Goal: Check status: Check status

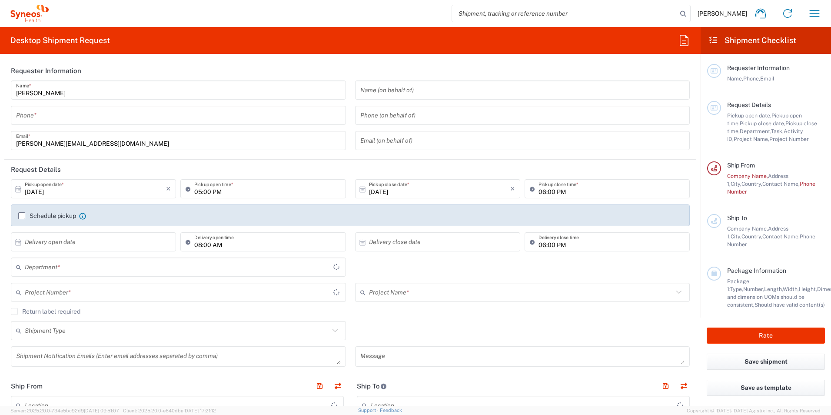
type input "3190"
type input "United Kingdom"
type input "Illingworth Research Group Ltd-Macclesfield UK"
click at [809, 15] on icon "button" at bounding box center [815, 14] width 14 height 14
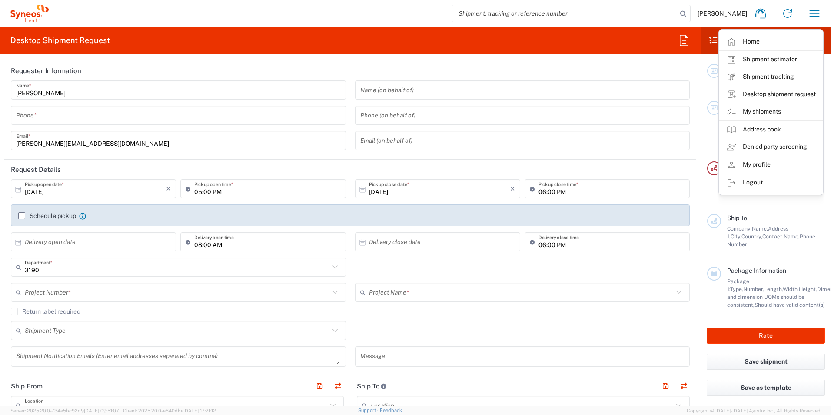
drag, startPoint x: 792, startPoint y: 71, endPoint x: 784, endPoint y: 71, distance: 8.7
click at [792, 71] on link "Shipment tracking" at bounding box center [772, 76] width 104 height 17
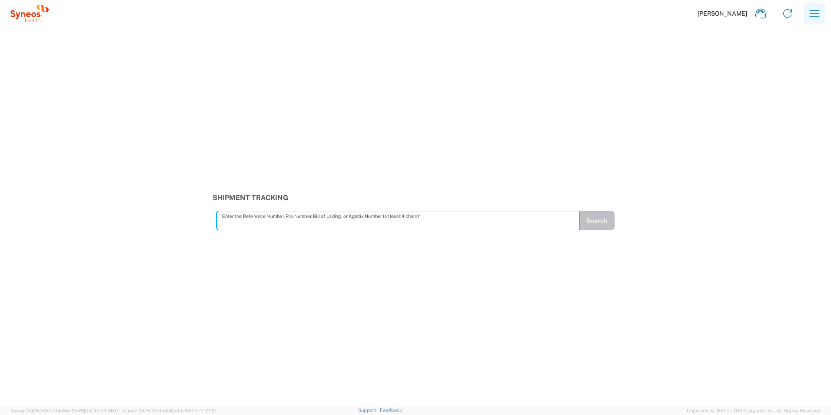
click at [807, 12] on button "button" at bounding box center [815, 13] width 21 height 21
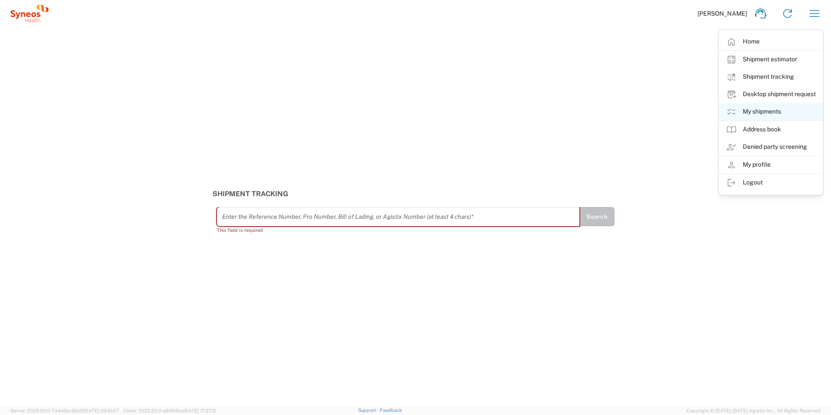
click at [766, 111] on link "My shipments" at bounding box center [772, 111] width 104 height 17
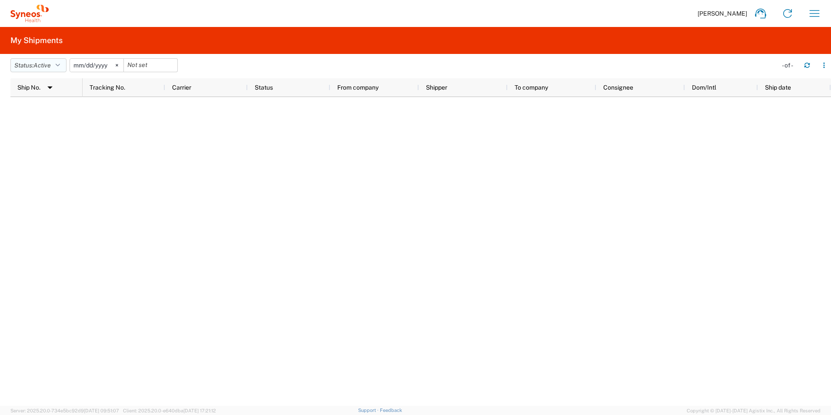
click at [51, 64] on span "Active" at bounding box center [41, 65] width 17 height 7
click at [53, 104] on span "Active" at bounding box center [61, 97] width 101 height 13
click at [45, 68] on span "Active" at bounding box center [41, 65] width 17 height 7
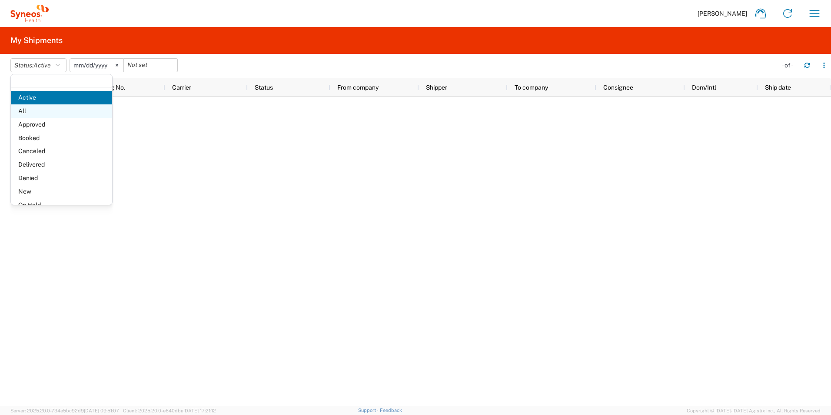
click at [41, 112] on span "All" at bounding box center [61, 110] width 101 height 13
